Goal: Contribute content

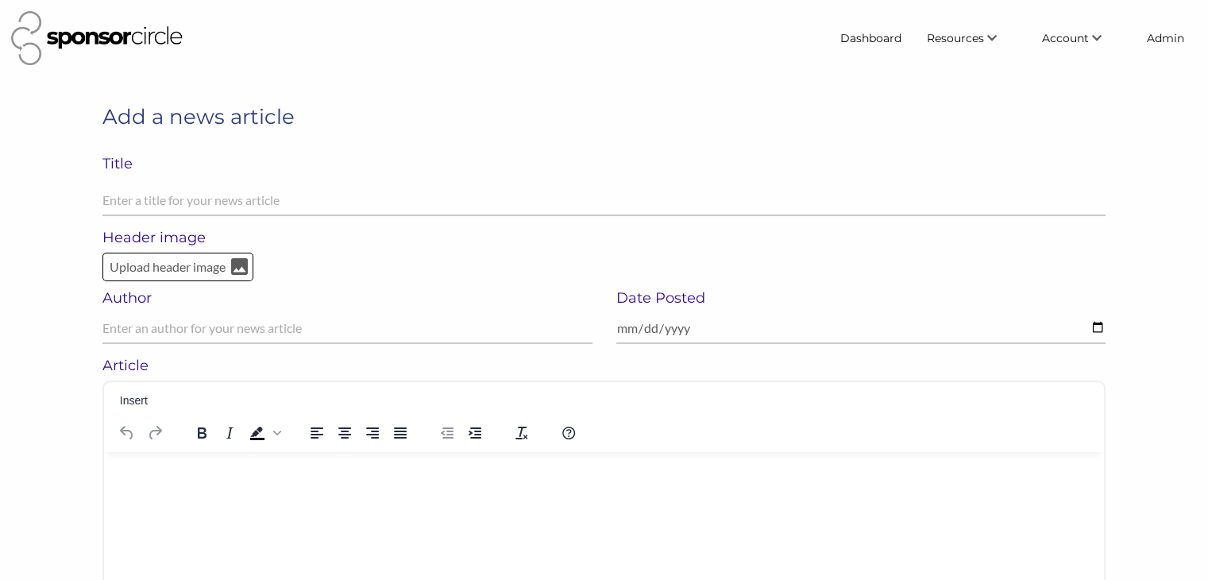
click at [335, 493] on html at bounding box center [604, 471] width 1000 height 41
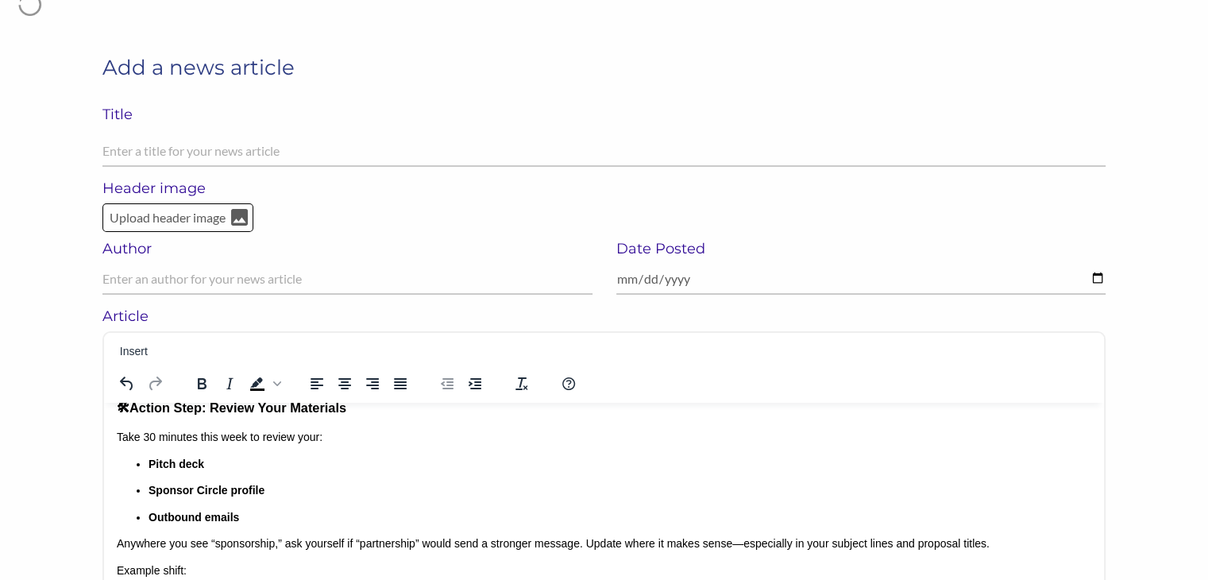
scroll to position [45, 0]
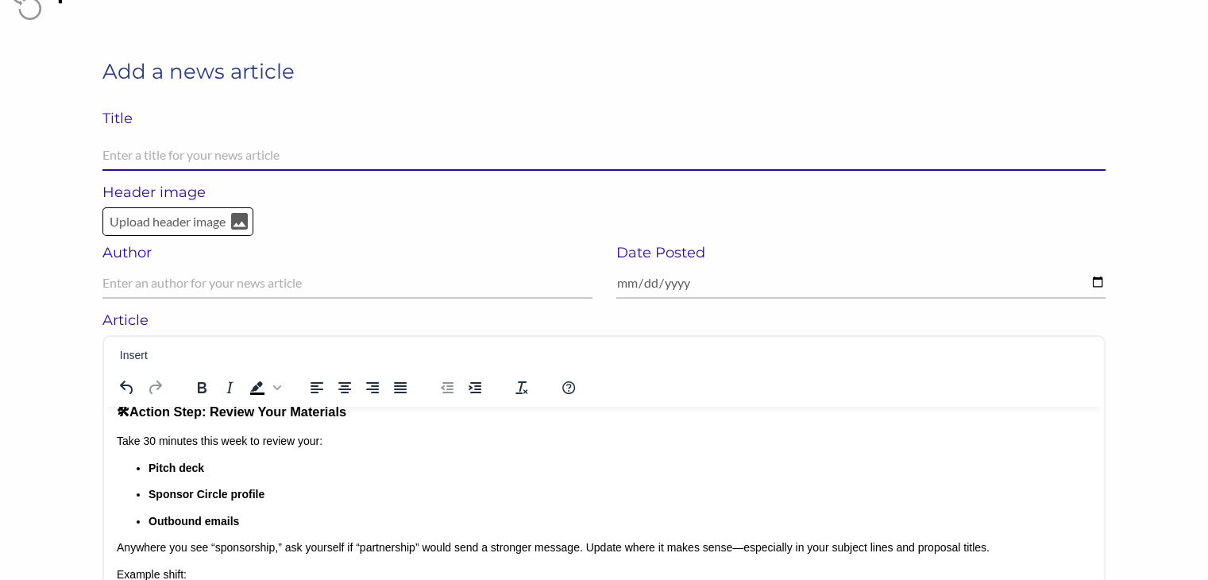
click at [392, 160] on input "text" at bounding box center [603, 155] width 1003 height 31
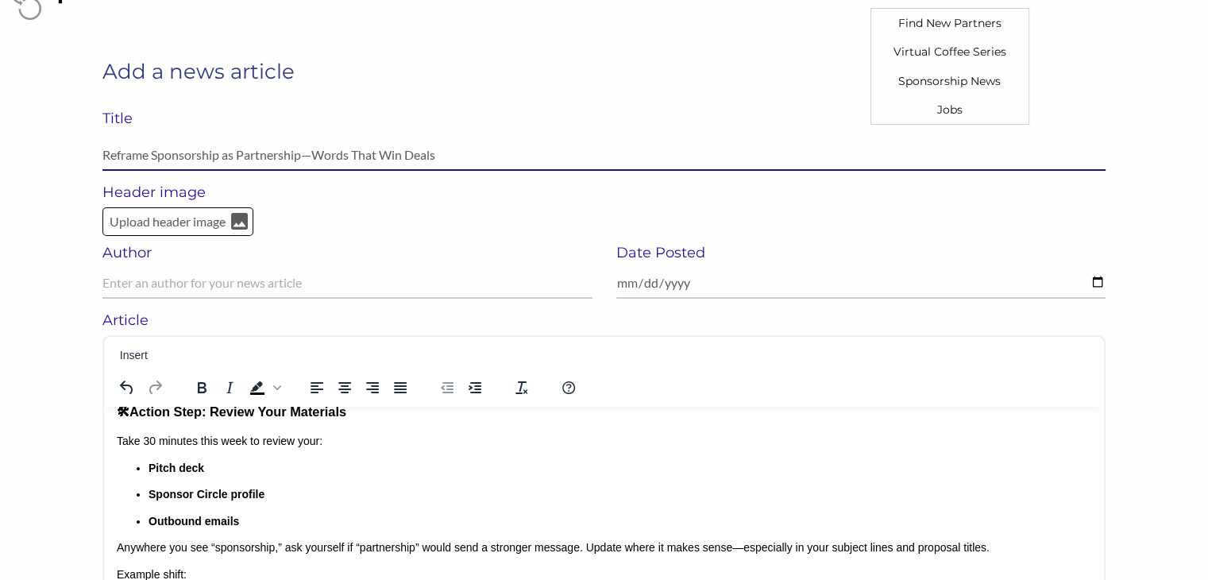
type input "Reframe Sponsorship as Partnership—Words That Win Deals"
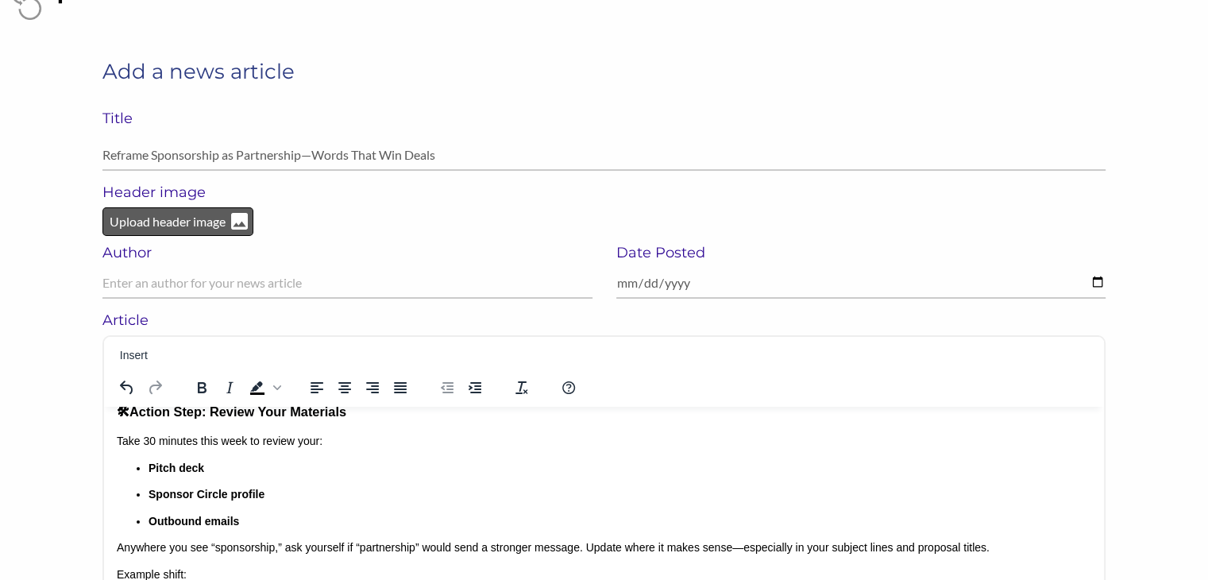
click at [184, 223] on p "Upload header image" at bounding box center [167, 221] width 119 height 21
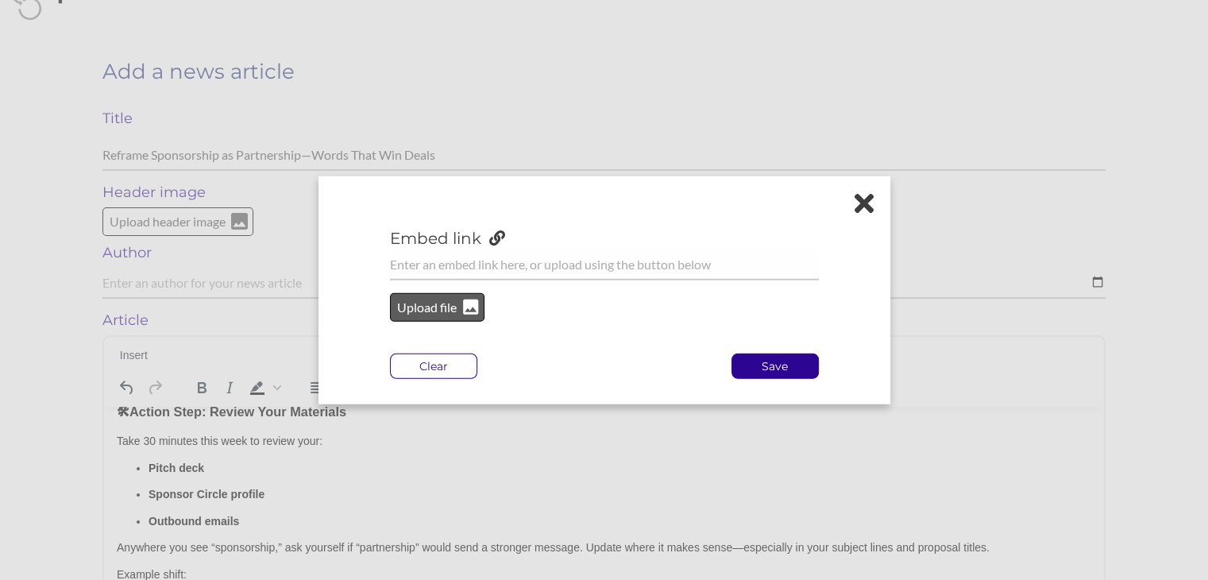
click at [435, 315] on p "Upload file" at bounding box center [428, 307] width 64 height 21
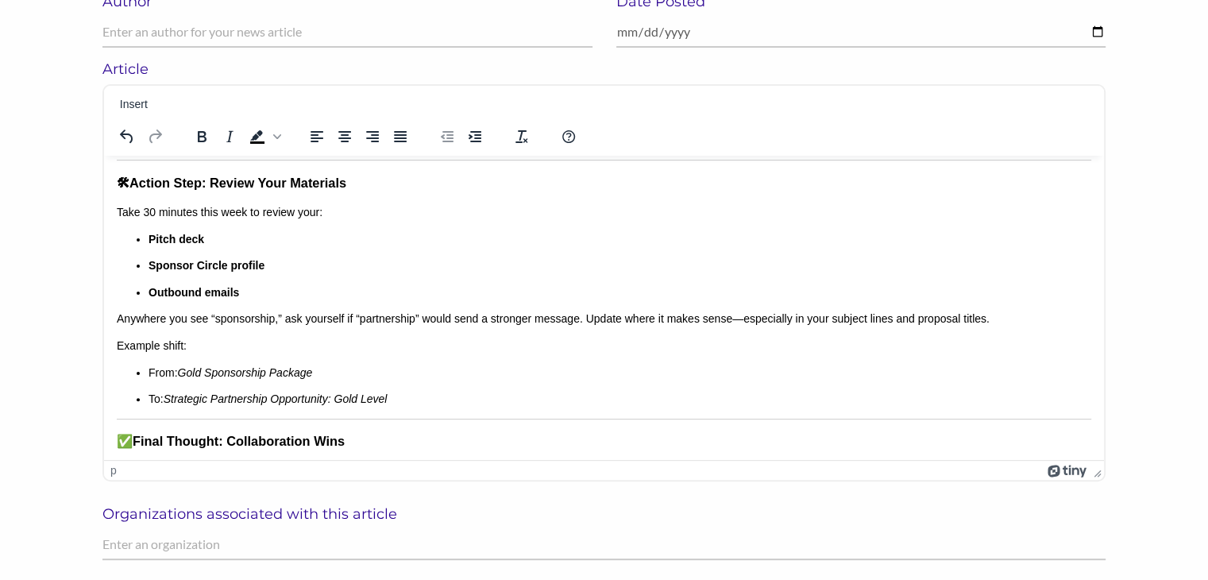
scroll to position [356, 0]
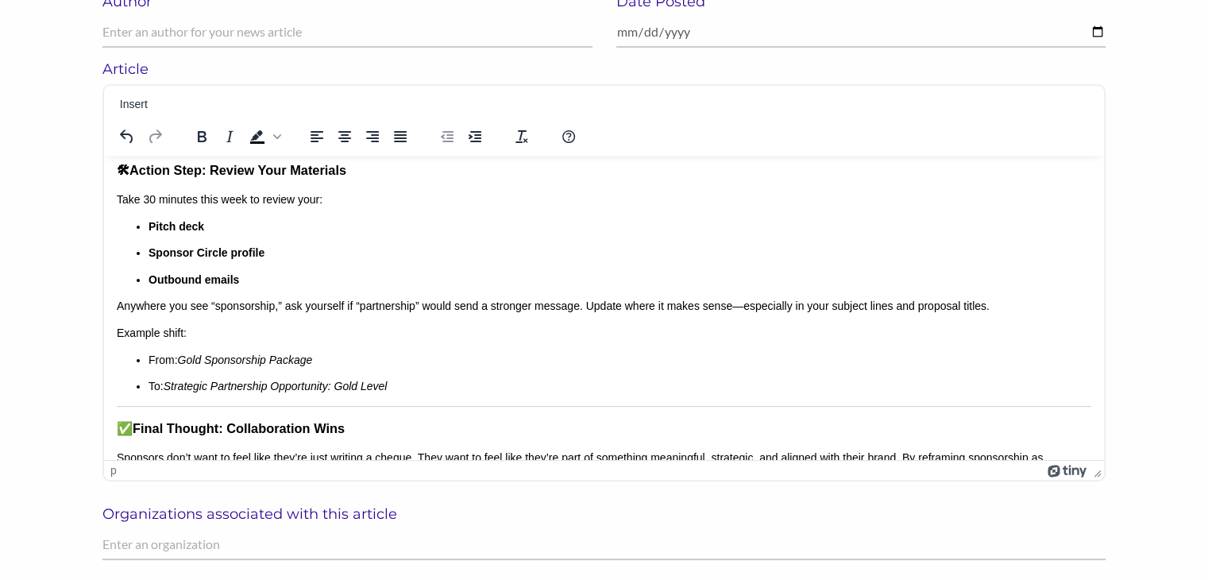
click at [417, 388] on p "To: Strategic Partnership Opportunity: Gold Level" at bounding box center [620, 387] width 943 height 16
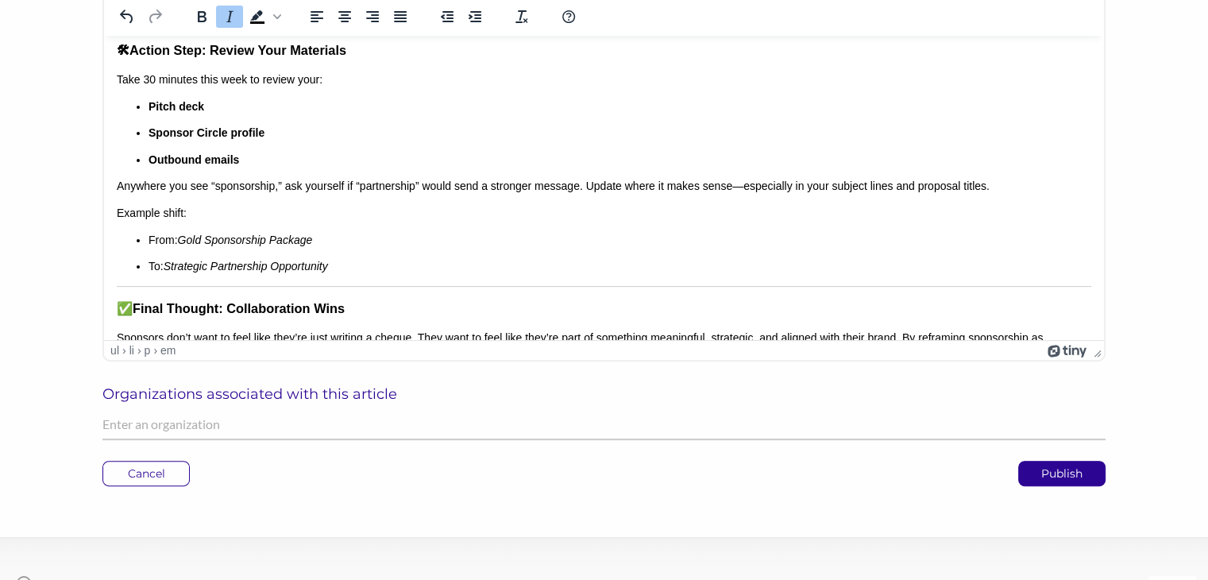
scroll to position [482, 0]
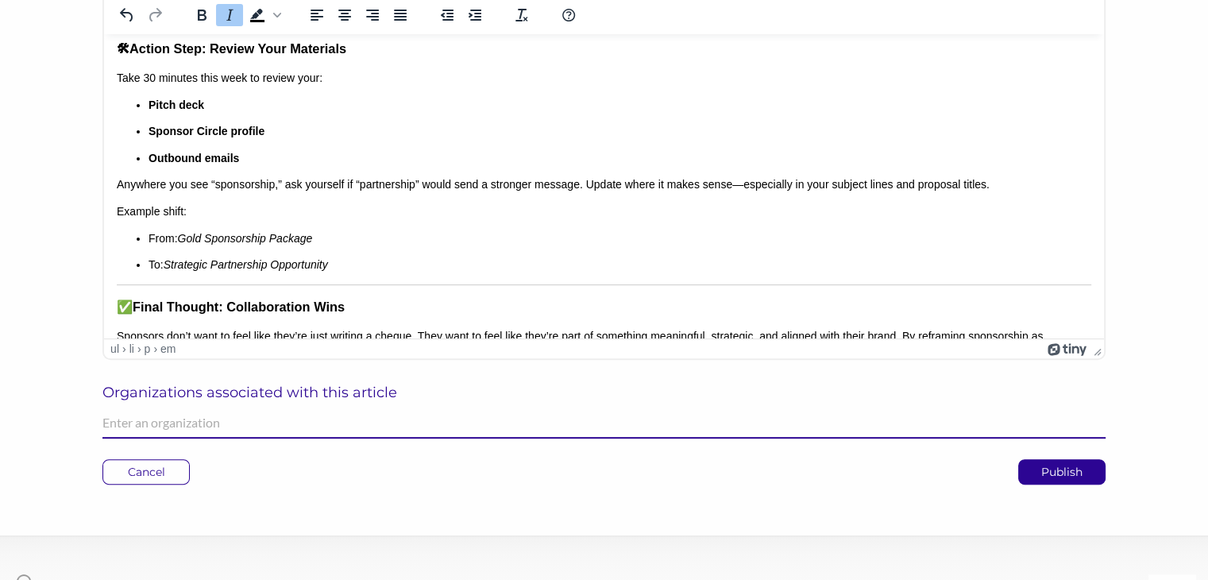
click at [680, 422] on input "text" at bounding box center [603, 423] width 1003 height 31
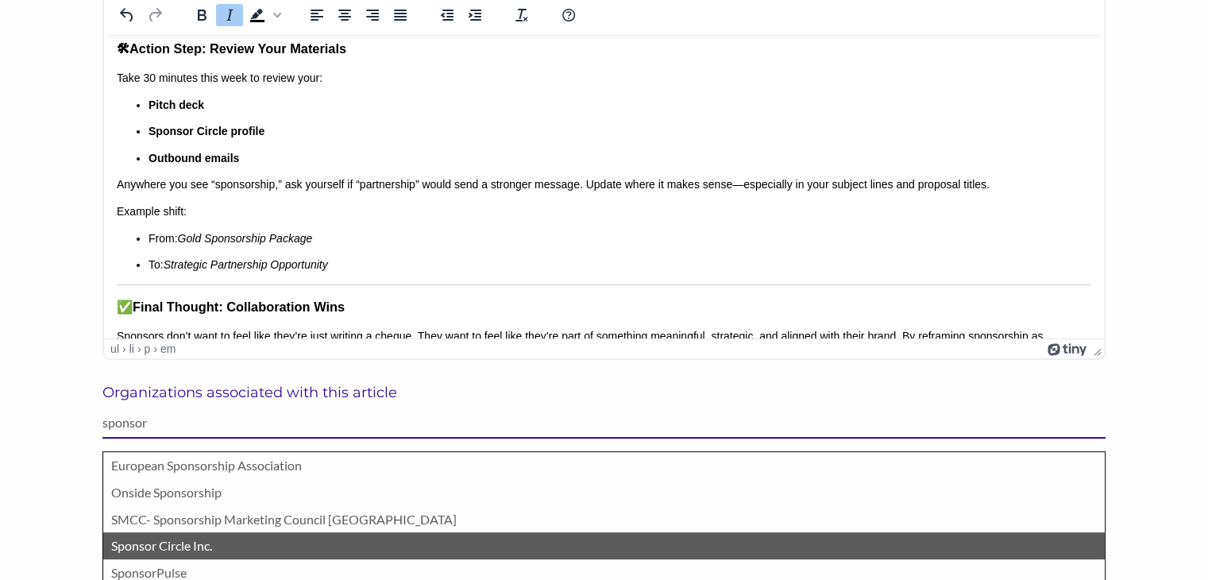
type input "sponsor"
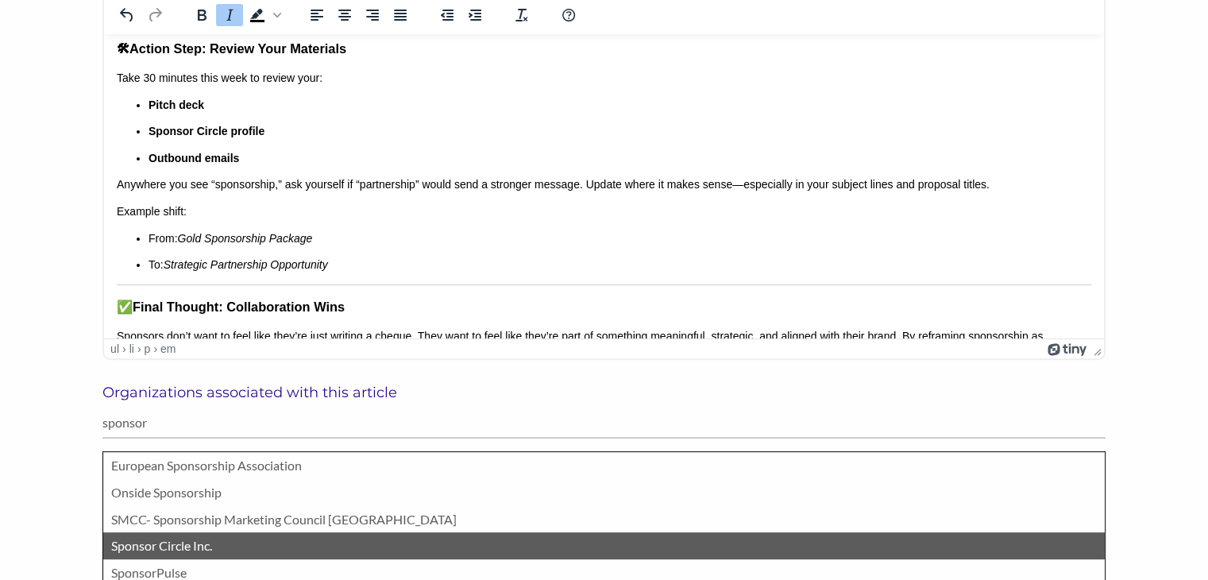
click at [635, 544] on p "Sponsor Circle Inc." at bounding box center [604, 545] width 986 height 21
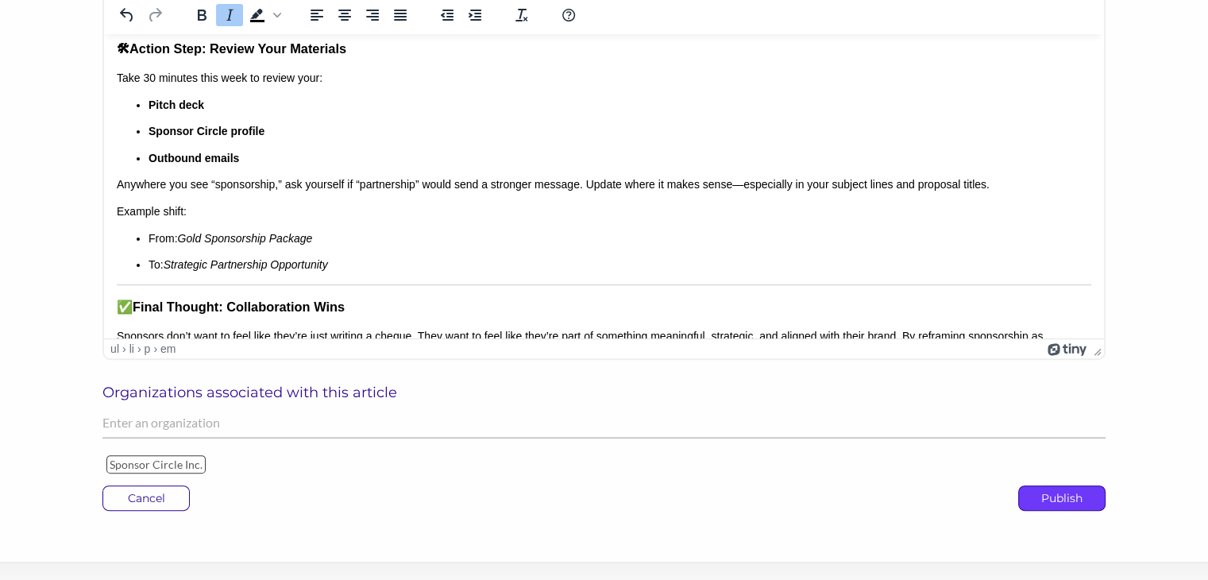
click at [1041, 499] on p "Publish" at bounding box center [1062, 498] width 86 height 24
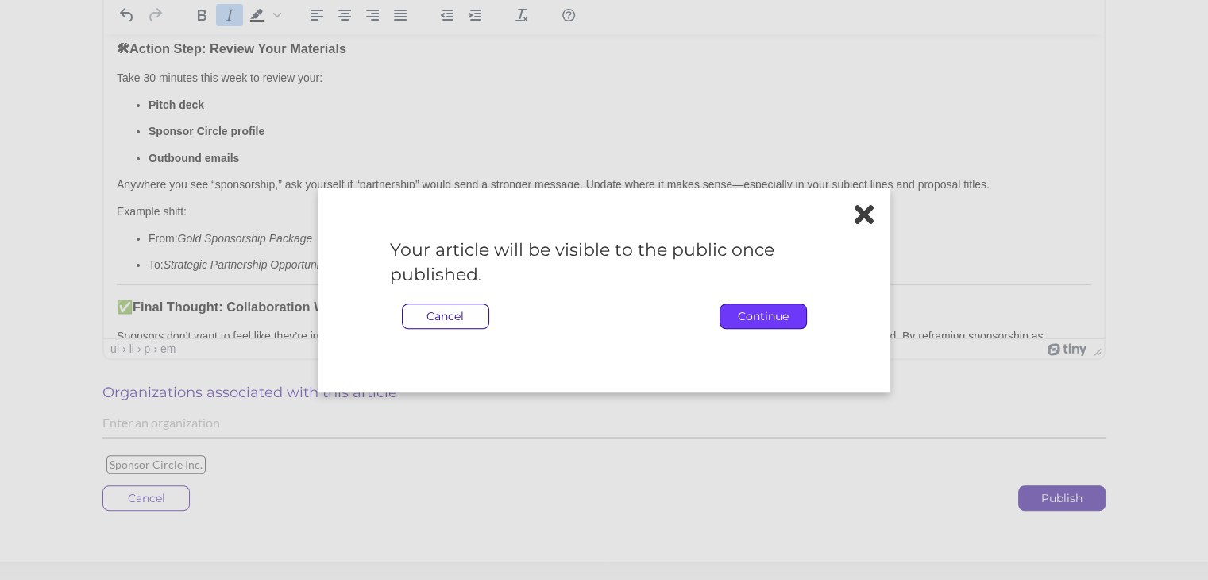
click at [773, 323] on p "Continue" at bounding box center [764, 316] width 86 height 24
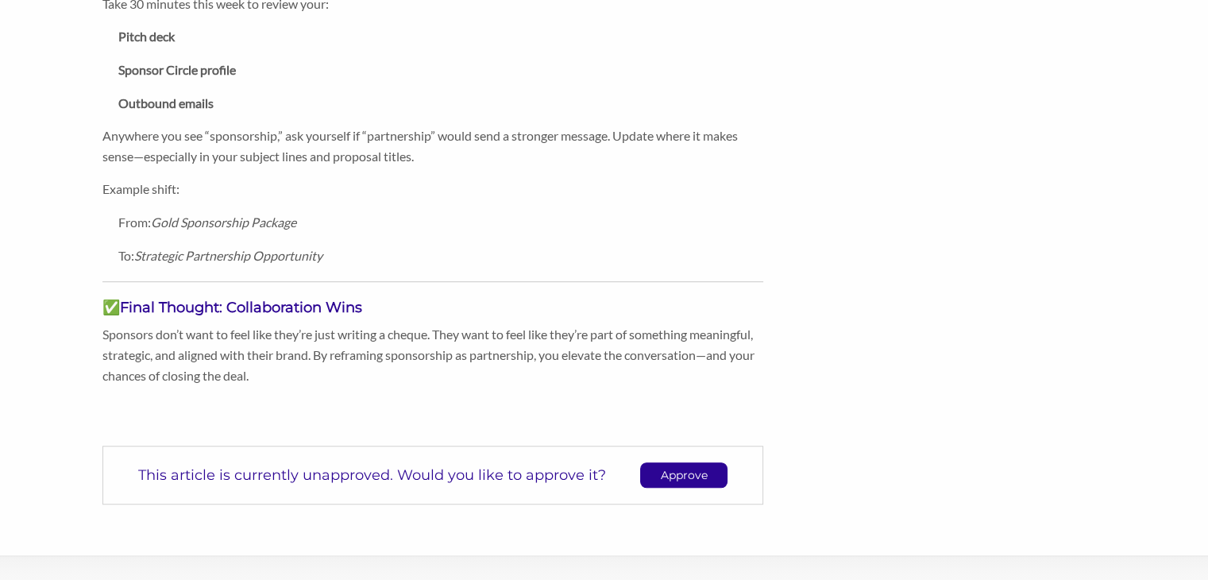
scroll to position [952, 0]
click at [664, 468] on p "Approve" at bounding box center [684, 474] width 86 height 24
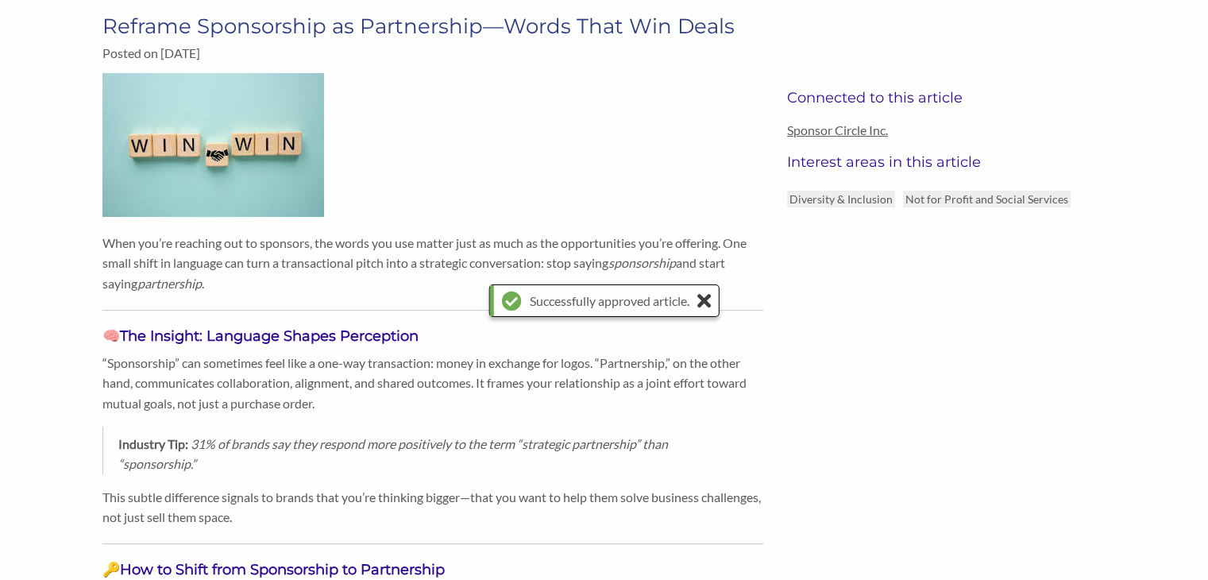
scroll to position [0, 0]
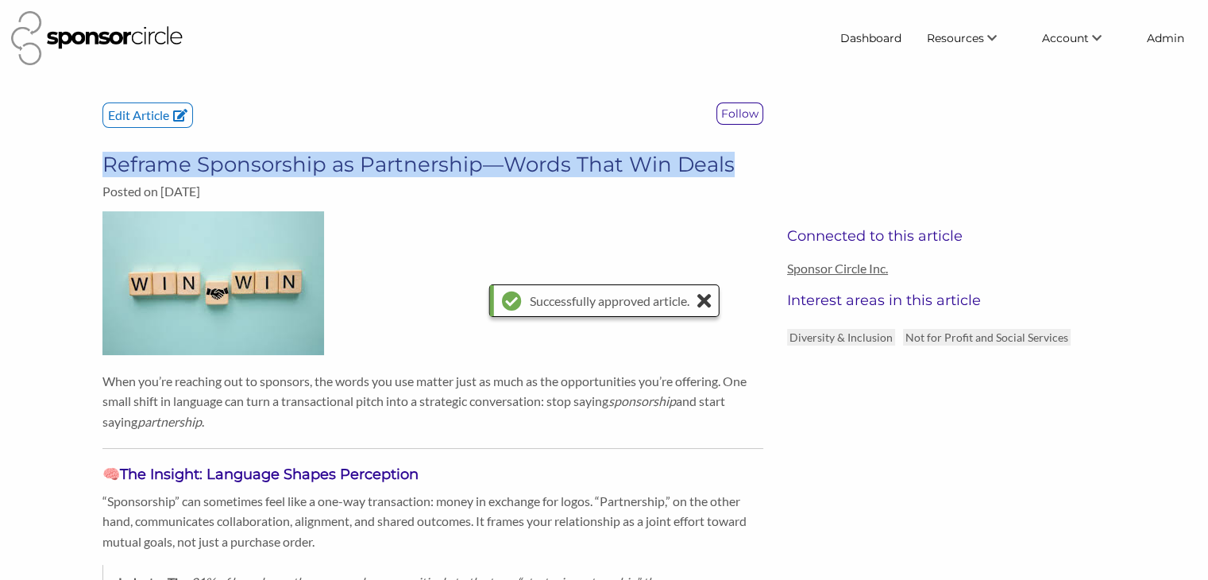
drag, startPoint x: 735, startPoint y: 167, endPoint x: 95, endPoint y: 153, distance: 639.6
click at [95, 153] on div "Edit Article Follow Reframe Sponsorship as Partnership—Words That Win Deals Pos…" at bounding box center [433, 156] width 685 height 109
copy h3 "Reframe Sponsorship as Partnership—Words That Win Deals"
